Goal: Task Accomplishment & Management: Use online tool/utility

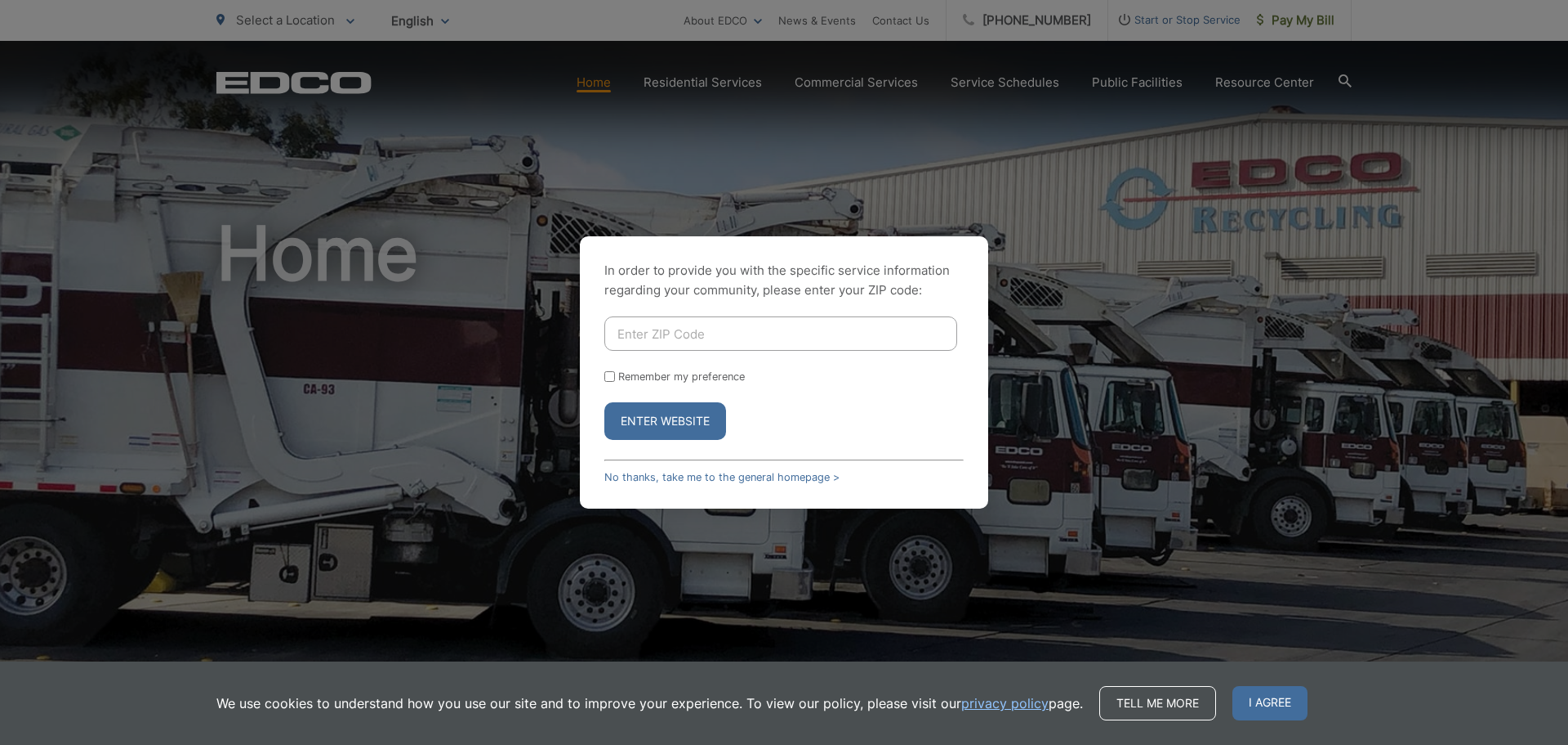
click at [633, 333] on input "Enter ZIP Code" at bounding box center [780, 333] width 353 height 34
type input "92028"
click at [688, 421] on button "Enter Website" at bounding box center [665, 421] width 122 height 38
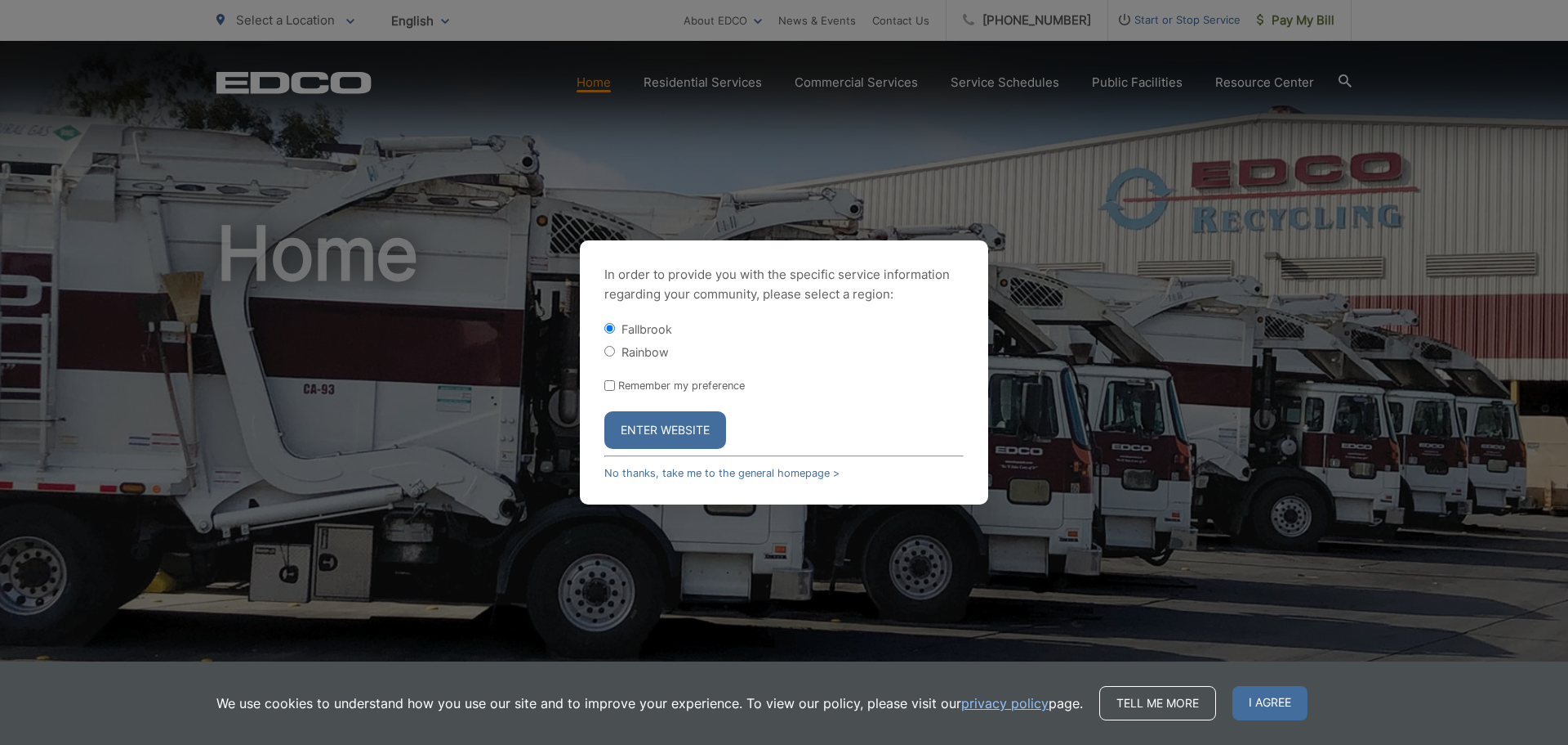
click at [676, 420] on button "Enter Website" at bounding box center [665, 429] width 122 height 38
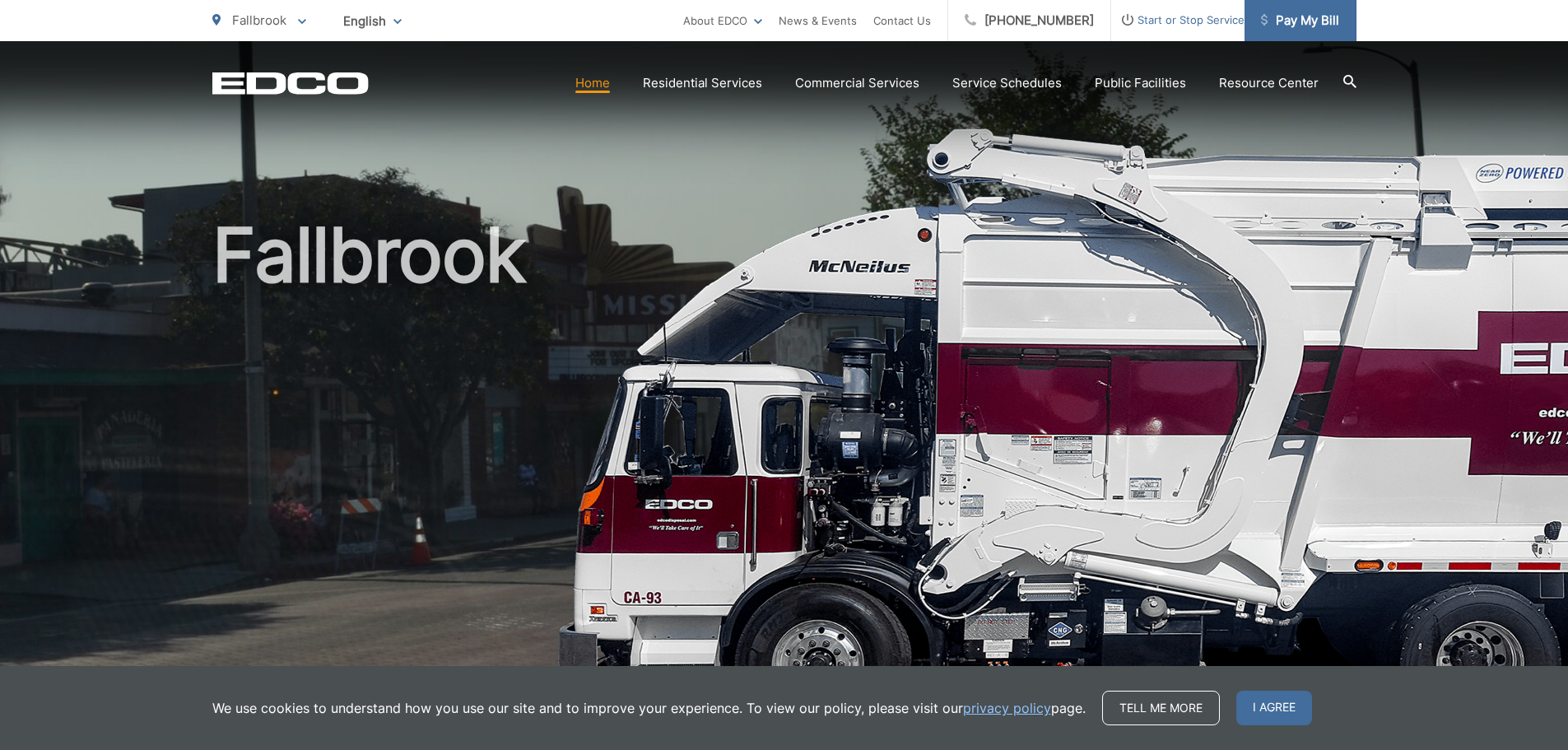
click at [1309, 21] on span "Pay My Bill" at bounding box center [1300, 20] width 79 height 19
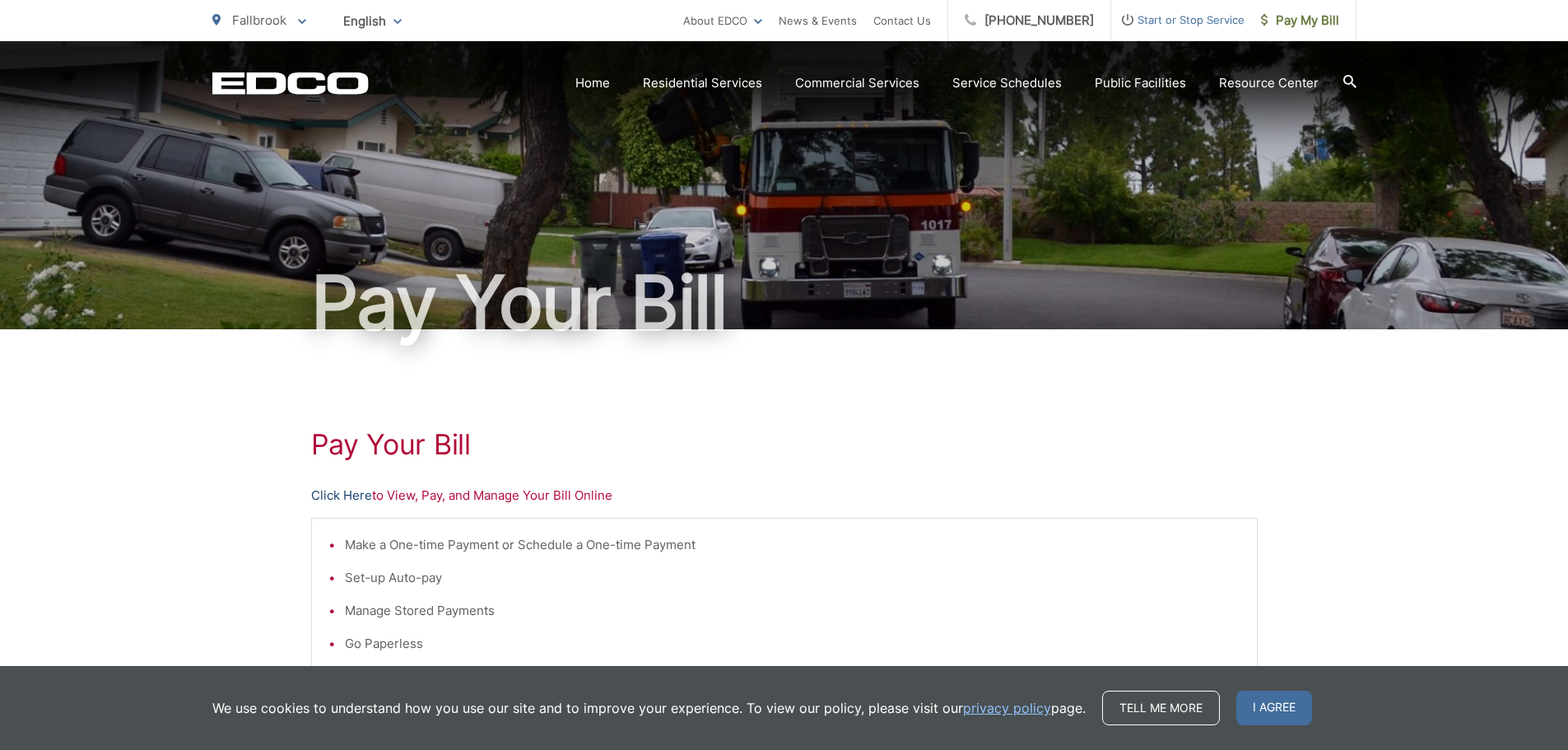
click at [335, 499] on link "Click Here" at bounding box center [341, 495] width 61 height 19
